Goal: Navigation & Orientation: Find specific page/section

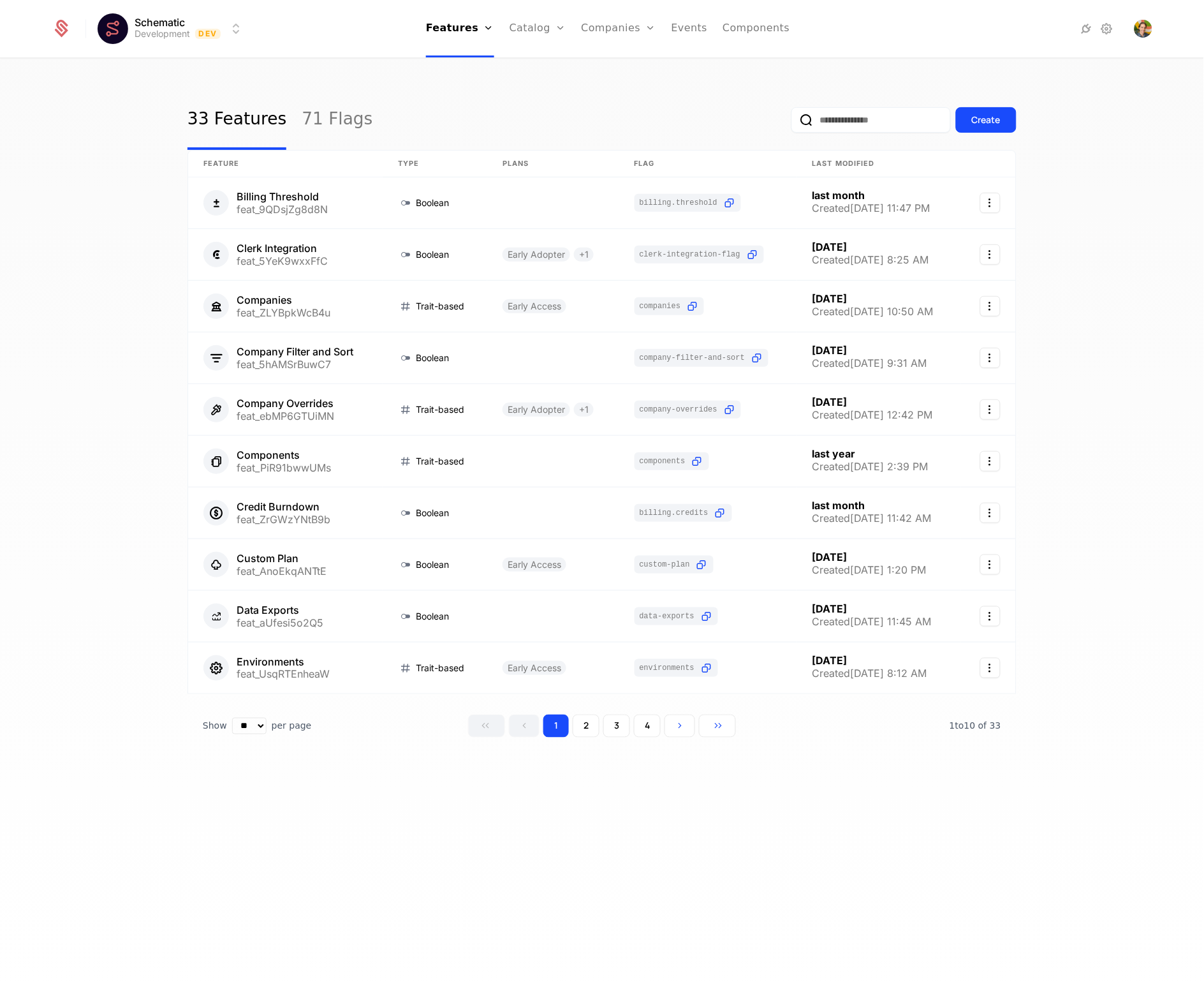
click at [551, 874] on div "33 Features 71 Flags Create Feature Type Plans Flag Last Modified Billing Thres…" at bounding box center [602, 528] width 1204 height 937
click at [421, 86] on div "33 Features 71 Flags Create Feature Type Plans Flag Last Modified Billing Thres…" at bounding box center [602, 528] width 1204 height 937
